Goal: Check status: Check status

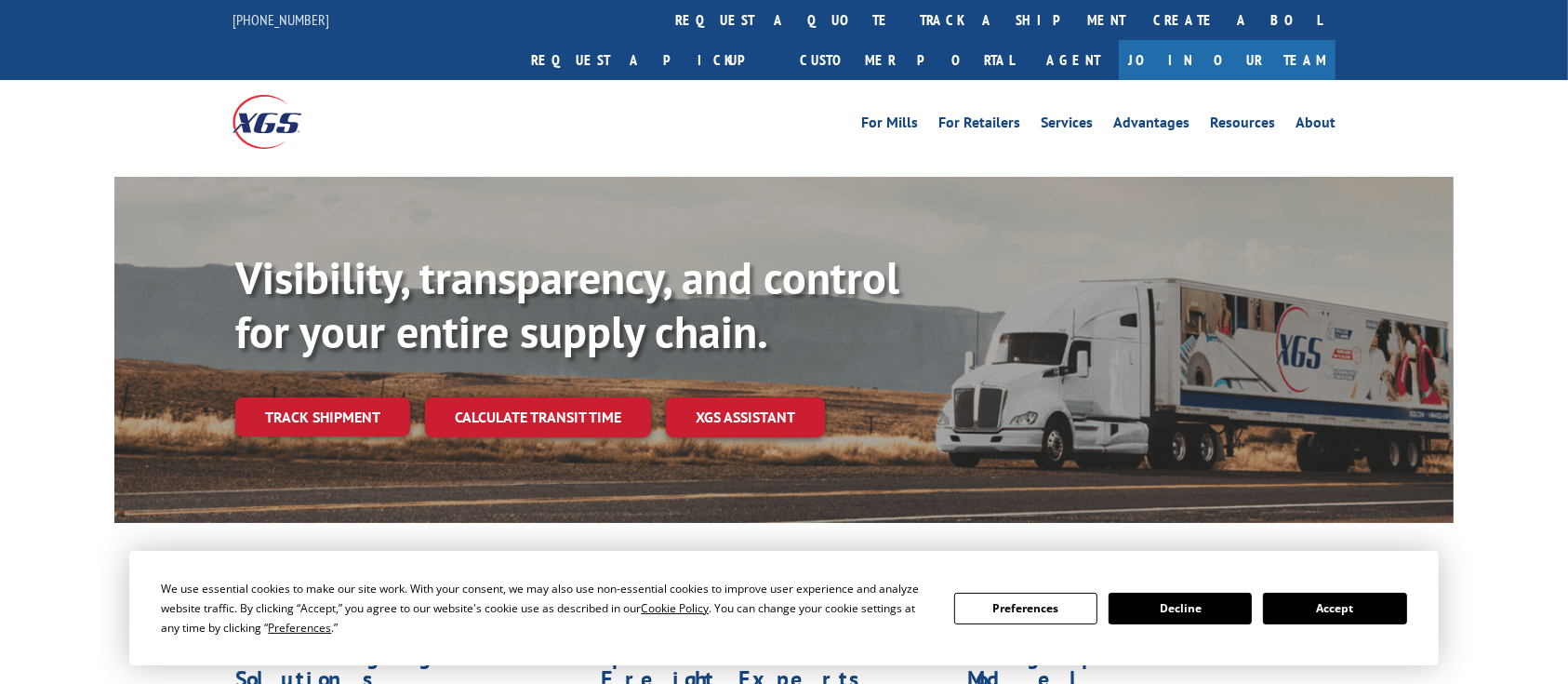
click at [336, 399] on div "Visibility, transparency, and control for your entire supply chain. Track shipm…" at bounding box center [844, 381] width 1219 height 259
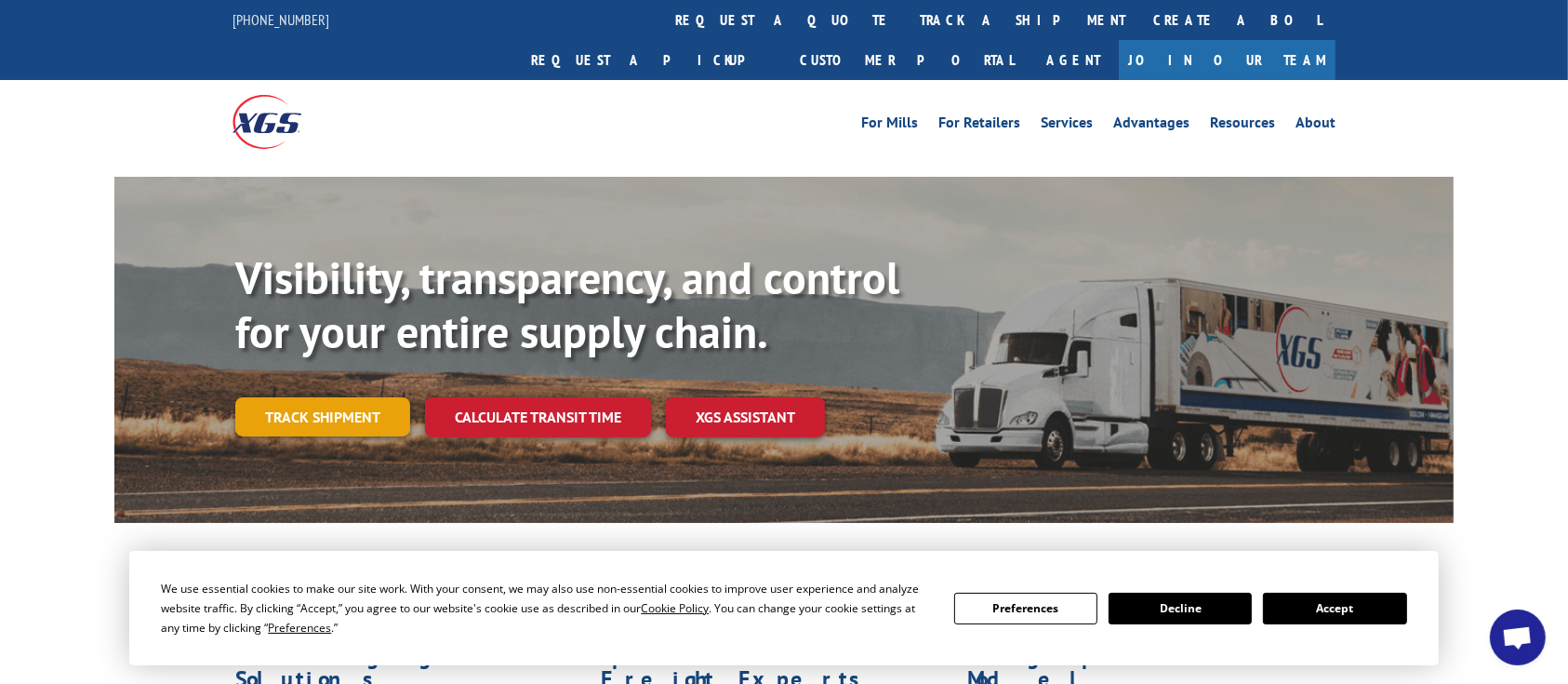
click at [342, 398] on link "Track shipment" at bounding box center [322, 417] width 175 height 39
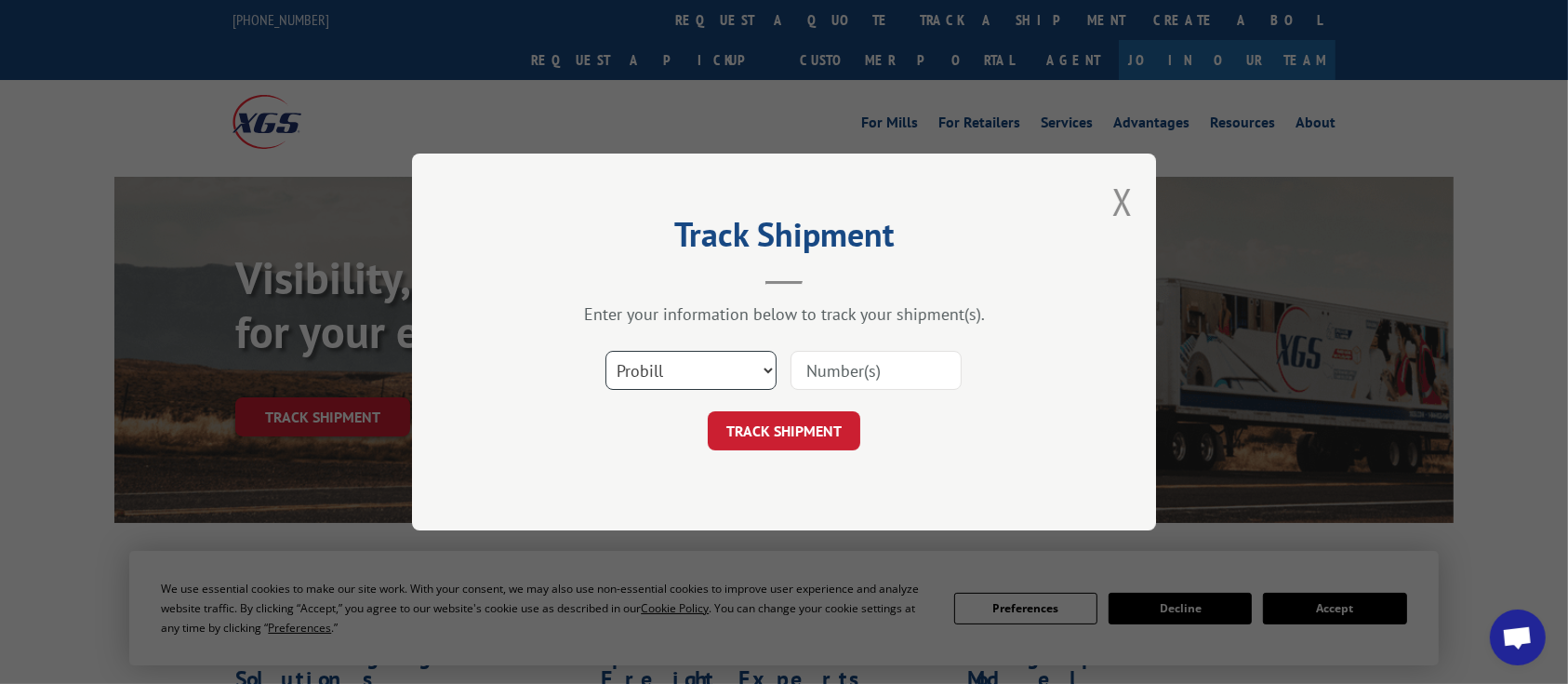
click at [766, 362] on select "Select category... Probill BOL PO" at bounding box center [691, 371] width 171 height 39
click at [606, 351] on select "Select category... Probill BOL PO" at bounding box center [691, 371] width 171 height 39
click at [839, 370] on input at bounding box center [875, 371] width 171 height 39
paste input "17690531"
type input "17690531"
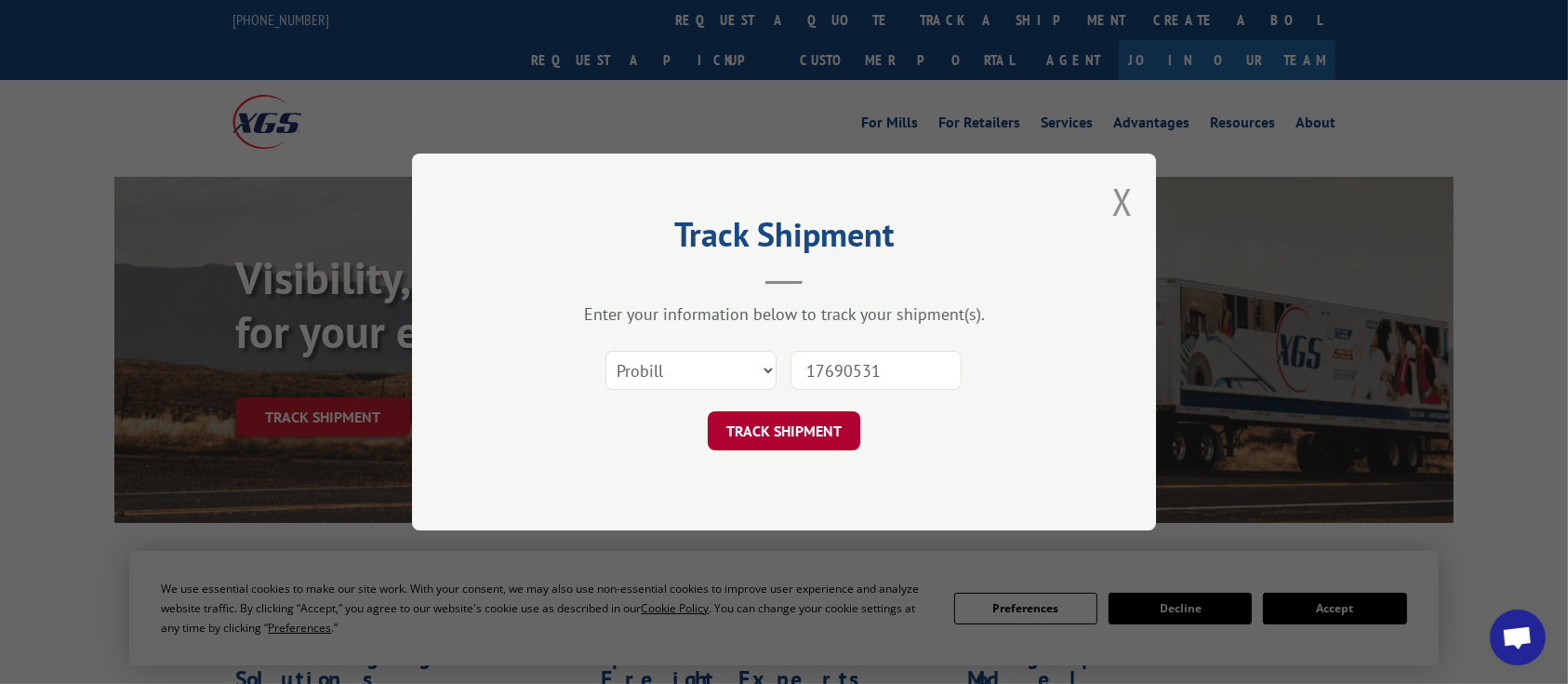
click at [801, 431] on button "TRACK SHIPMENT" at bounding box center [784, 431] width 153 height 39
